Goal: Browse casually

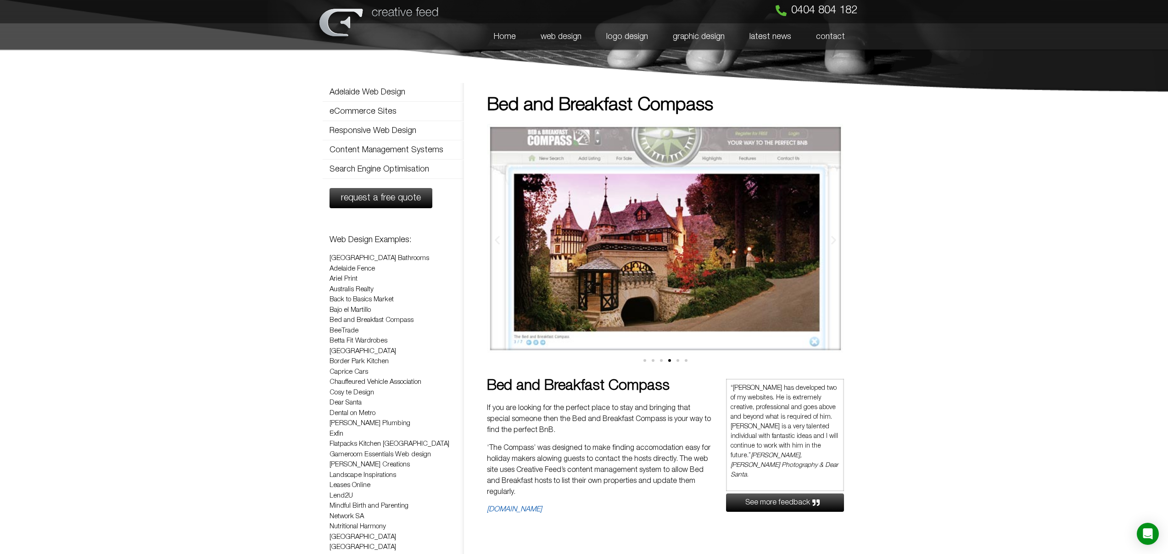
scroll to position [0, 0]
click at [560, 268] on img "4 / 6" at bounding box center [665, 237] width 357 height 229
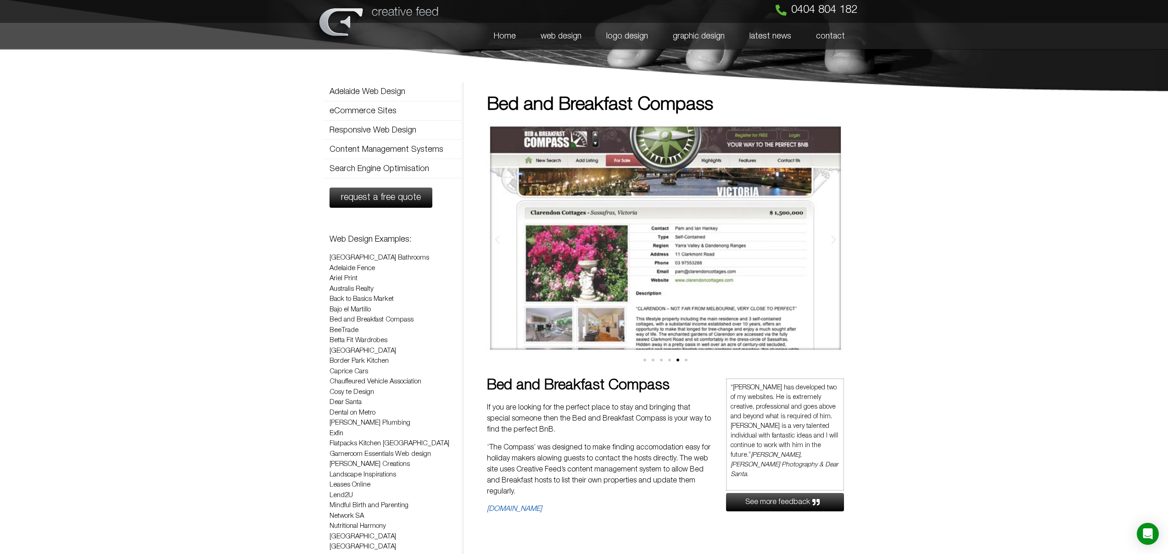
click at [551, 257] on img "5 / 6" at bounding box center [665, 237] width 357 height 229
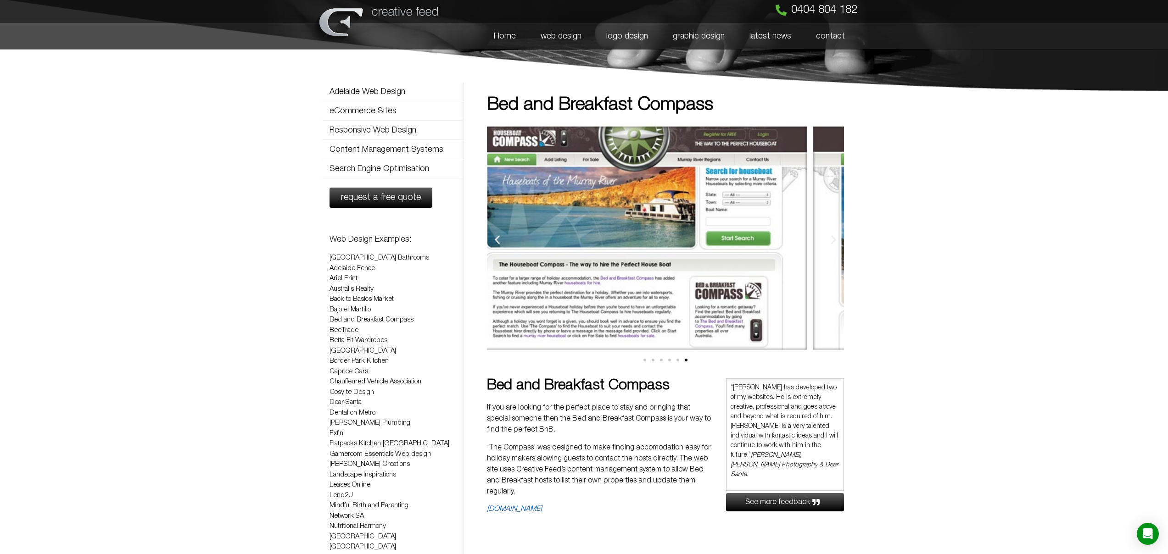
click at [524, 253] on img "6 / 6" at bounding box center [630, 237] width 357 height 229
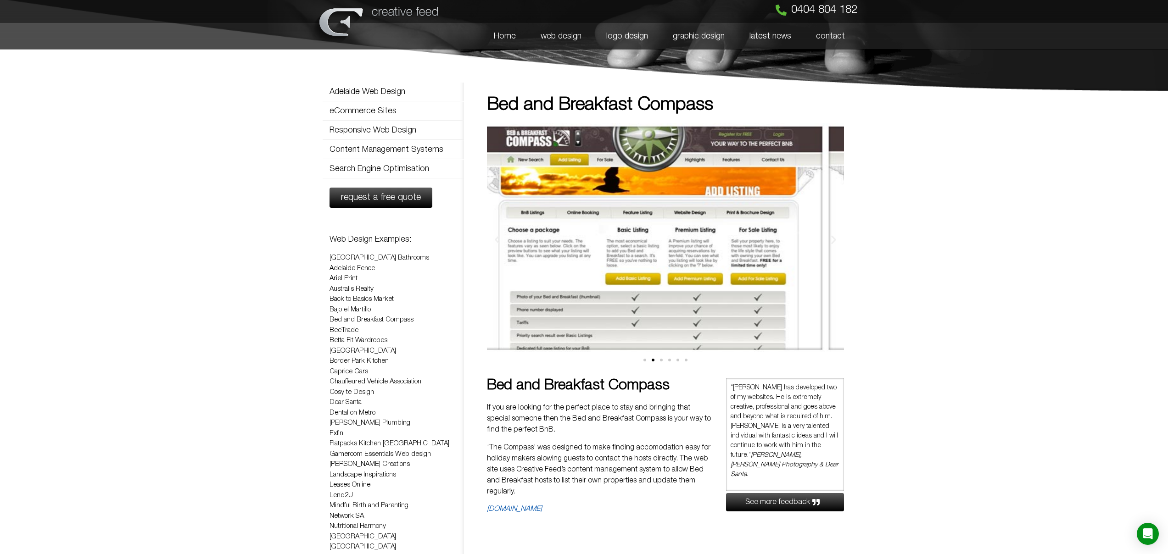
click at [575, 232] on img "2 / 6" at bounding box center [646, 237] width 357 height 229
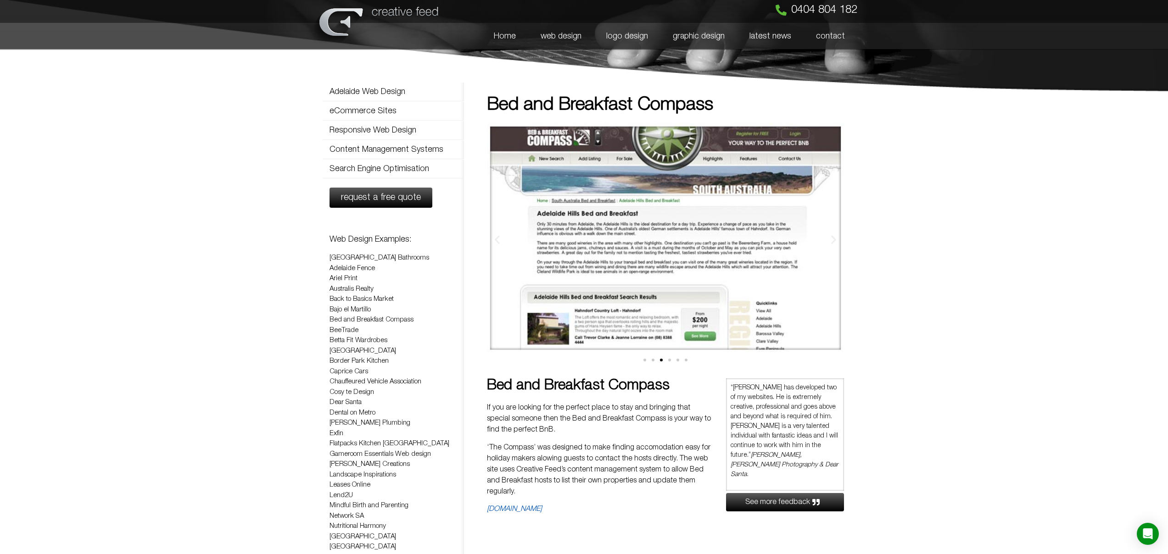
scroll to position [1, 0]
click at [696, 226] on img "3 / 6" at bounding box center [665, 237] width 357 height 229
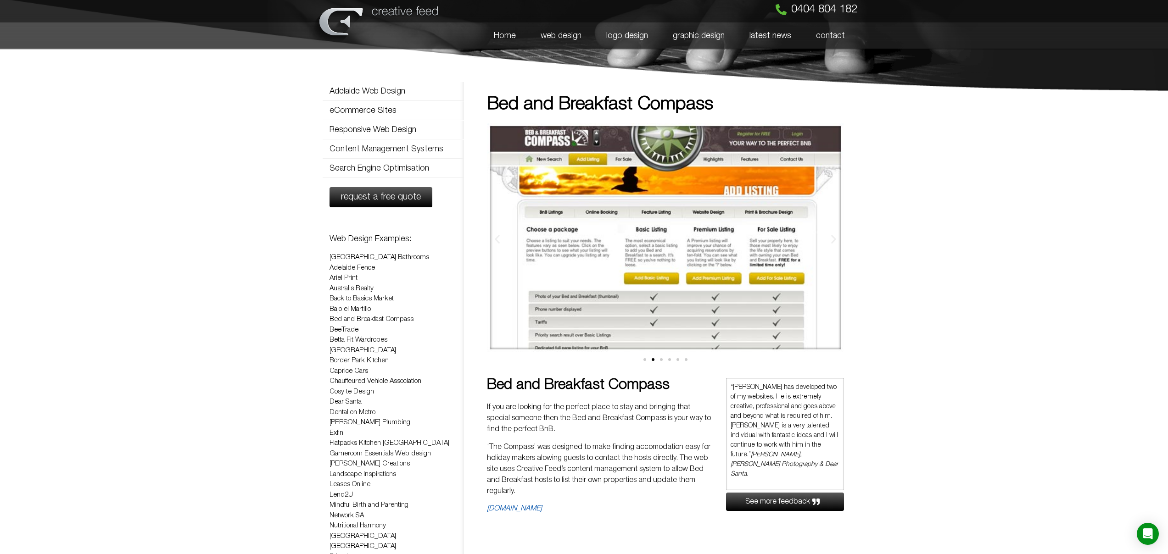
click at [751, 213] on img "2 / 6" at bounding box center [665, 237] width 357 height 229
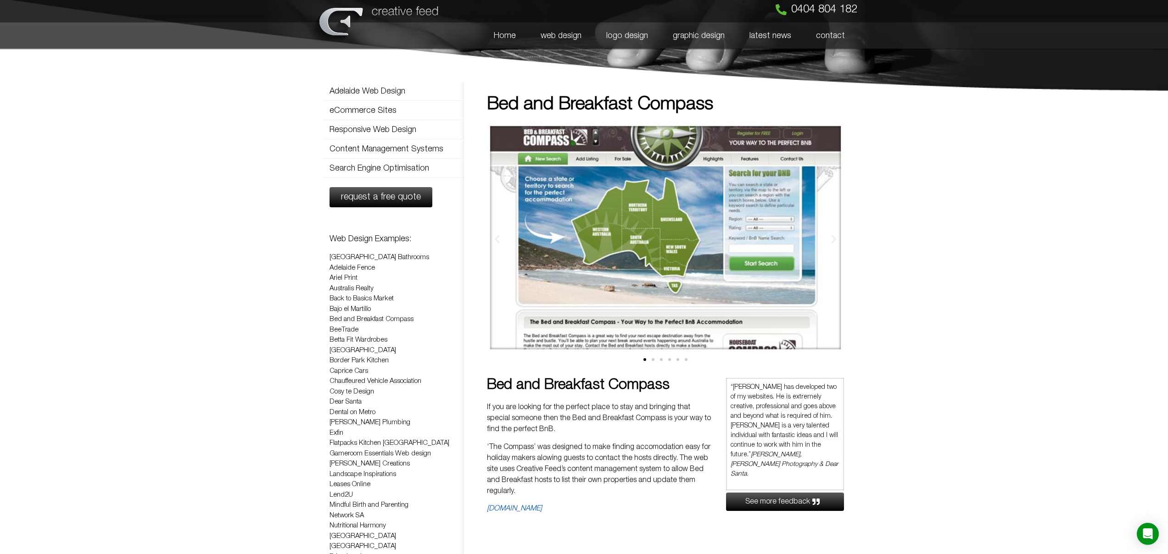
click at [792, 204] on img "1 / 6" at bounding box center [665, 237] width 357 height 229
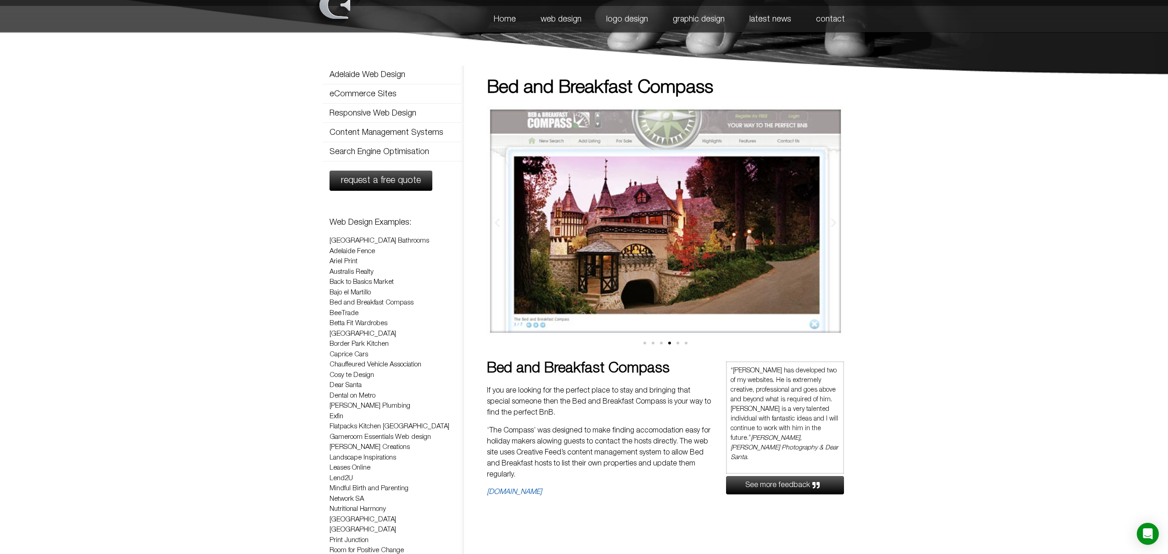
scroll to position [0, 0]
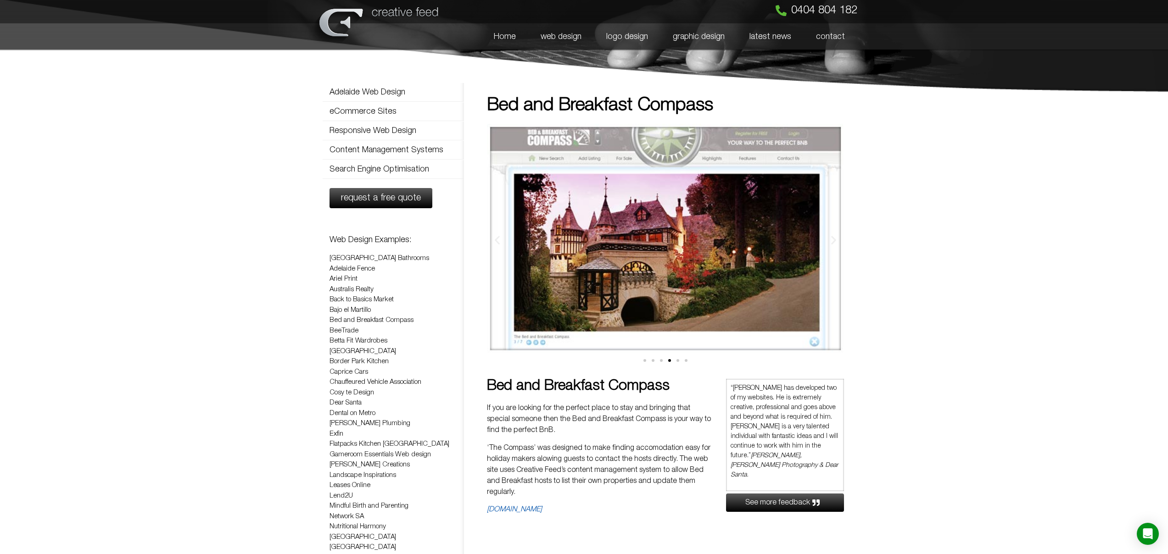
click at [281, 275] on section "Adelaide Web Design eCommerce Sites Responsive Web Design Content Management Sy…" at bounding box center [584, 401] width 1168 height 611
